Goal: Transaction & Acquisition: Purchase product/service

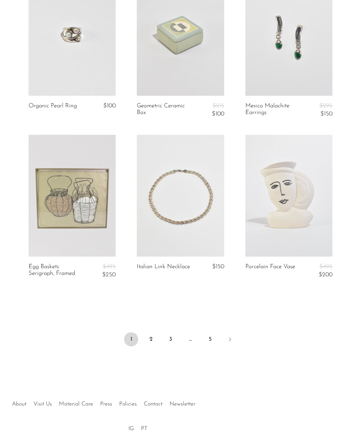
scroll to position [1674, 0]
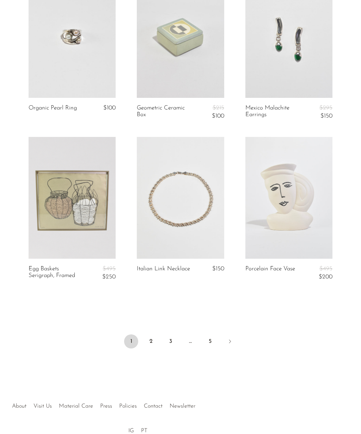
click at [151, 337] on link "2" at bounding box center [151, 342] width 14 height 14
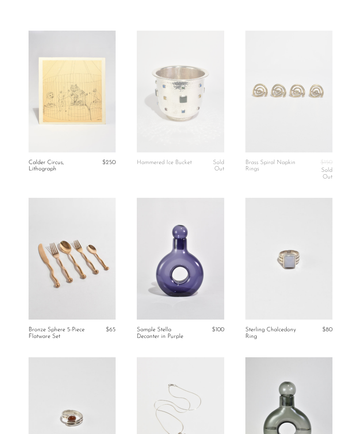
scroll to position [20, 0]
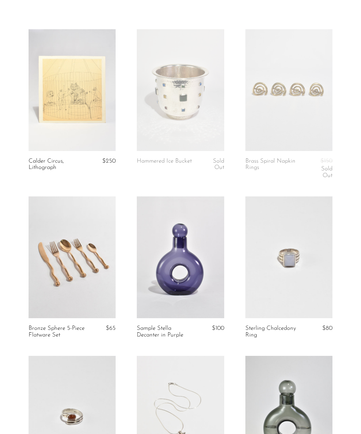
click at [90, 82] on link at bounding box center [72, 90] width 87 height 122
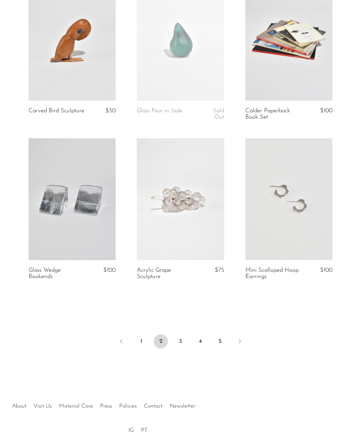
scroll to position [1678, 0]
click at [181, 336] on link "3" at bounding box center [180, 342] width 14 height 14
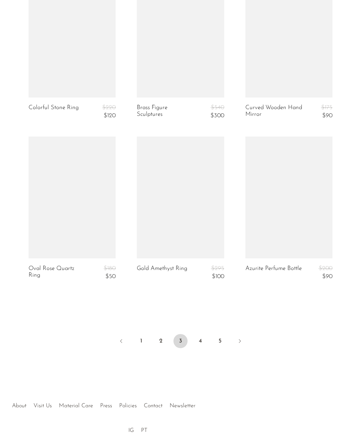
scroll to position [1681, 0]
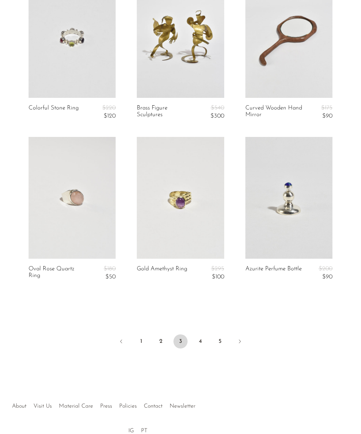
click at [204, 335] on link "4" at bounding box center [200, 342] width 14 height 14
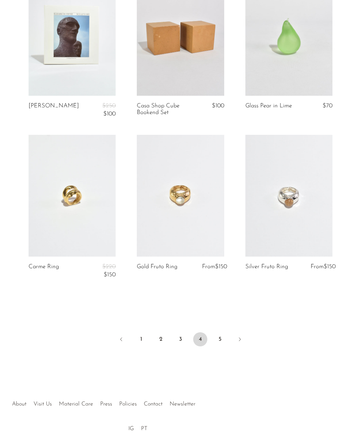
scroll to position [1694, 0]
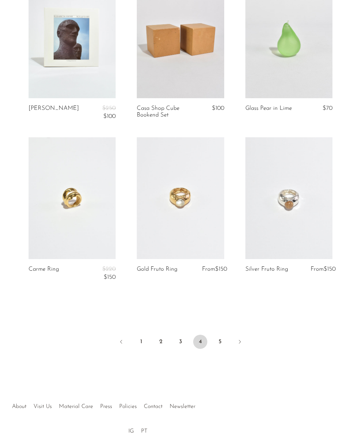
click at [237, 340] on icon "Next" at bounding box center [240, 343] width 6 height 6
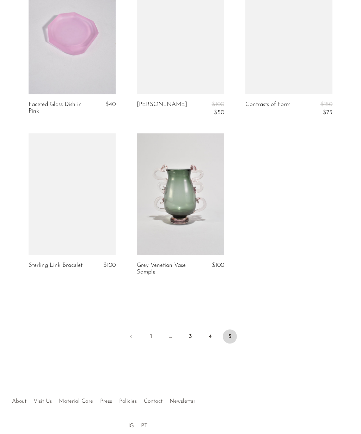
scroll to position [1534, 0]
